Goal: Navigation & Orientation: Find specific page/section

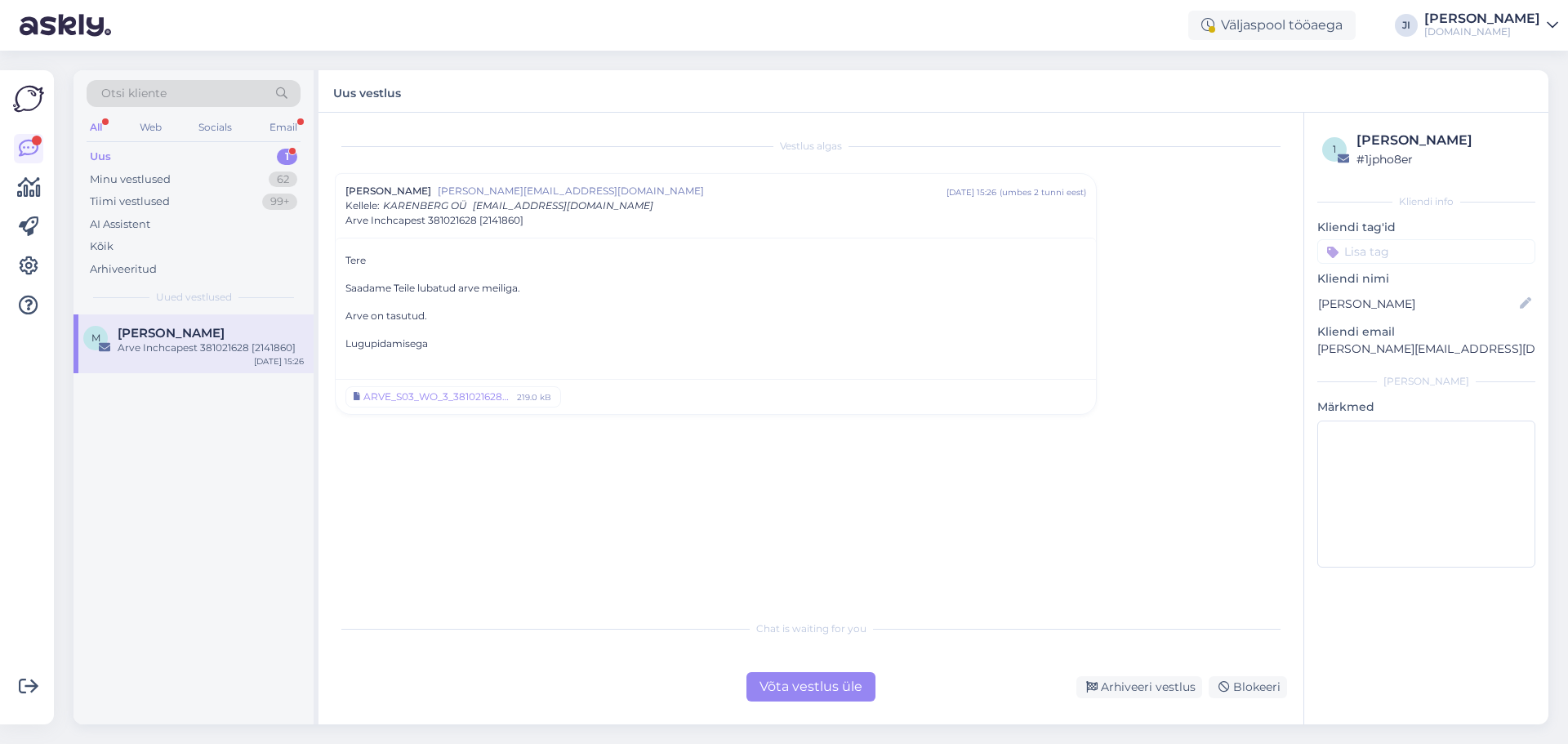
click at [276, 162] on div "Uus 1" at bounding box center [193, 157] width 214 height 23
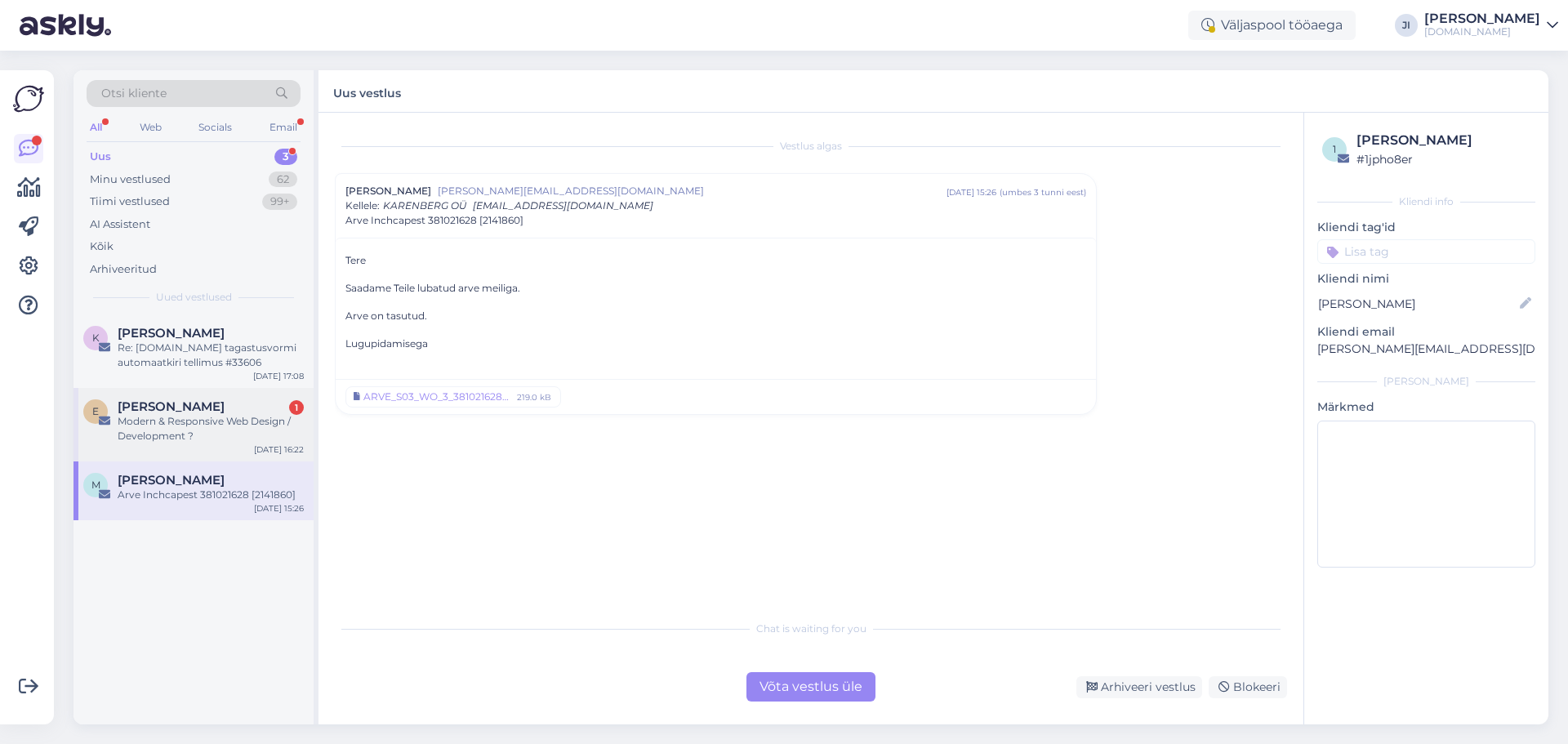
click at [235, 441] on div "Modern & Responsive Web Design / Development ?" at bounding box center [210, 428] width 186 height 30
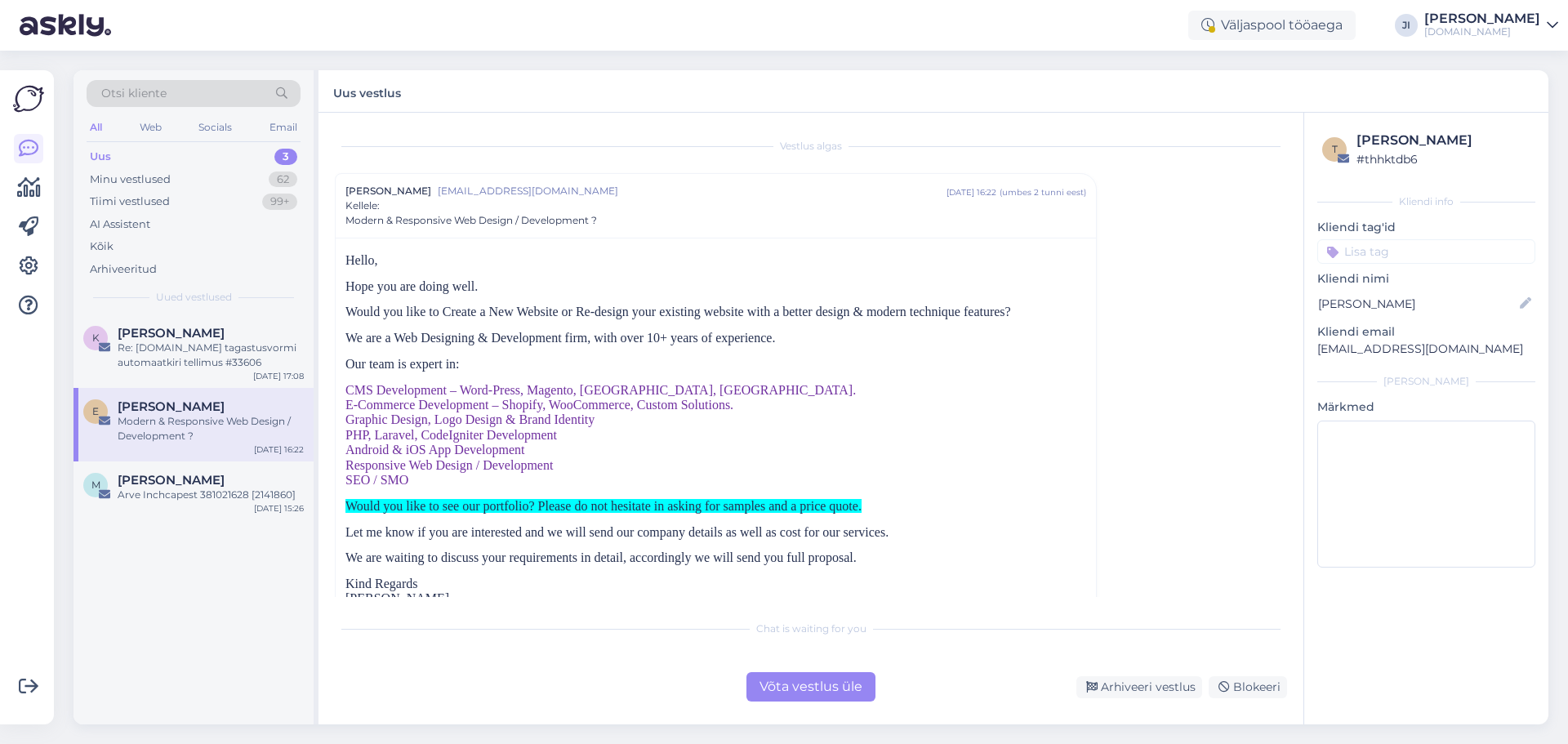
click at [1528, 29] on div "[DOMAIN_NAME]" at bounding box center [1483, 31] width 116 height 13
click at [212, 149] on div "Uus 3" at bounding box center [193, 157] width 214 height 23
click at [213, 156] on div "Uus 3" at bounding box center [193, 157] width 214 height 23
click at [1518, 18] on div "[PERSON_NAME]" at bounding box center [1483, 19] width 116 height 13
click at [1415, 148] on div "Logi välja" at bounding box center [1412, 140] width 291 height 30
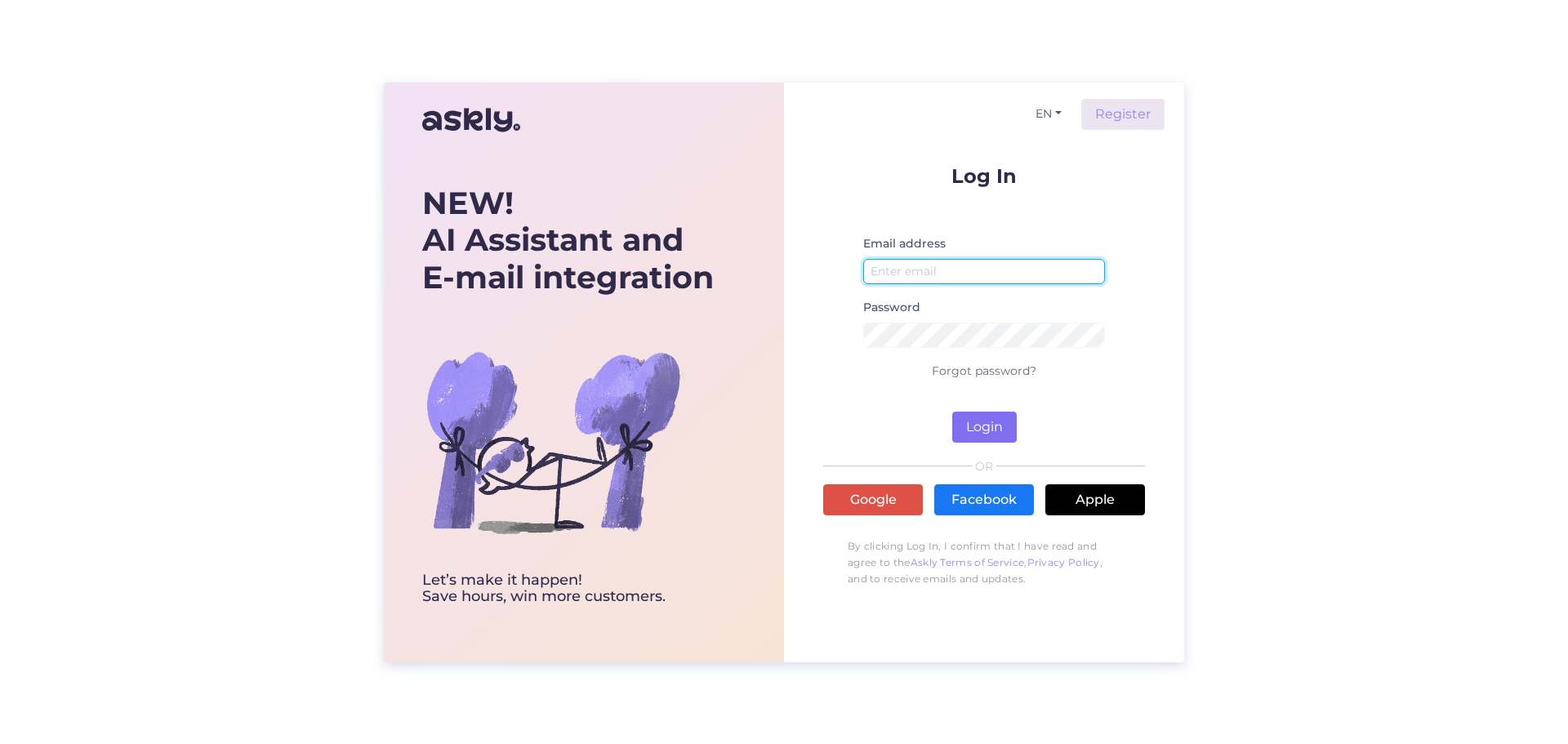
type input "[EMAIL_ADDRESS][DOMAIN_NAME]"
click at [978, 428] on button "Login" at bounding box center [985, 427] width 64 height 31
